Goal: Check status: Check status

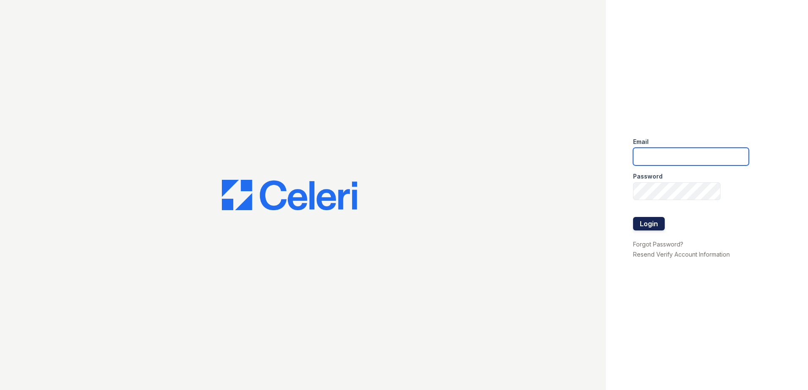
type input "[EMAIL_ADDRESS][DOMAIN_NAME]"
click at [648, 226] on button "Login" at bounding box center [649, 224] width 32 height 14
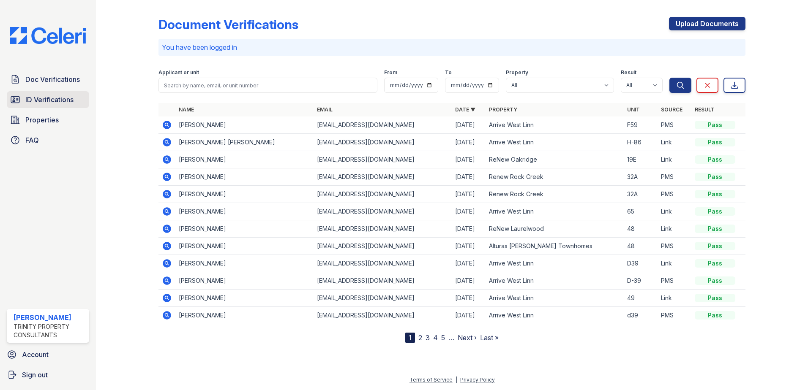
click at [37, 98] on span "ID Verifications" at bounding box center [49, 100] width 48 height 10
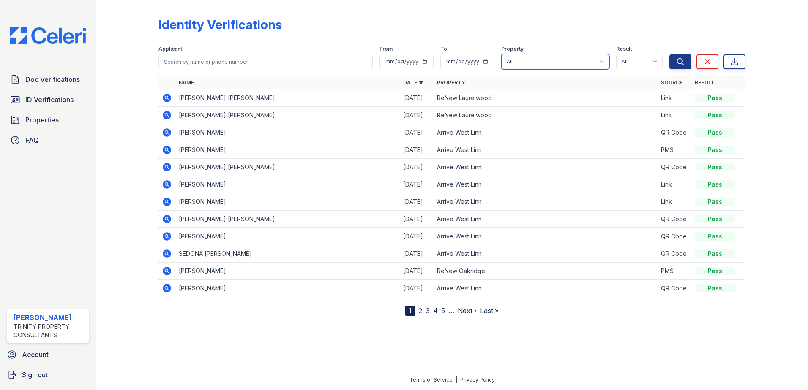
click at [580, 60] on select "All Alturas [GEOGRAPHIC_DATA] Alturas [PERSON_NAME] Townhomes [GEOGRAPHIC_DATA]…" at bounding box center [555, 61] width 108 height 15
select select "90"
click at [502, 54] on select "All Alturas [GEOGRAPHIC_DATA] Alturas [PERSON_NAME] Townhomes [GEOGRAPHIC_DATA]…" at bounding box center [555, 61] width 108 height 15
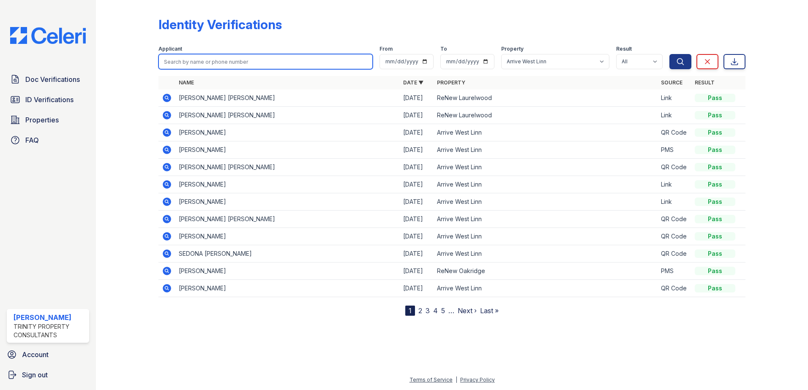
click at [228, 58] on input "search" at bounding box center [265, 61] width 214 height 15
paste input "[PERSON_NAME]"
type input "[PERSON_NAME]"
click at [669, 54] on button "Search" at bounding box center [680, 61] width 22 height 15
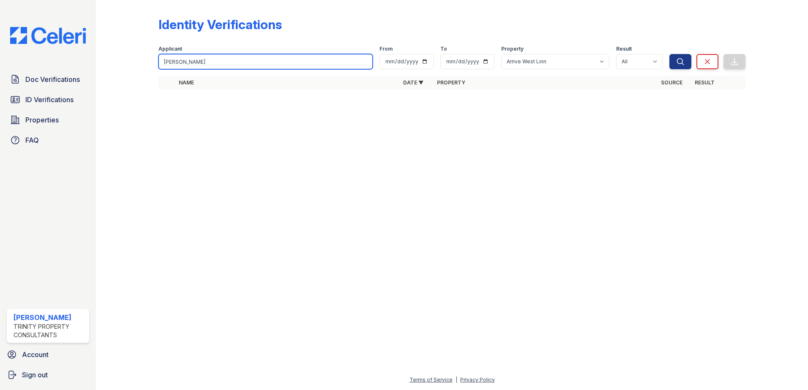
drag, startPoint x: 231, startPoint y: 59, endPoint x: 186, endPoint y: 61, distance: 45.7
click at [186, 61] on input "[PERSON_NAME]" at bounding box center [265, 61] width 214 height 15
